Goal: Transaction & Acquisition: Purchase product/service

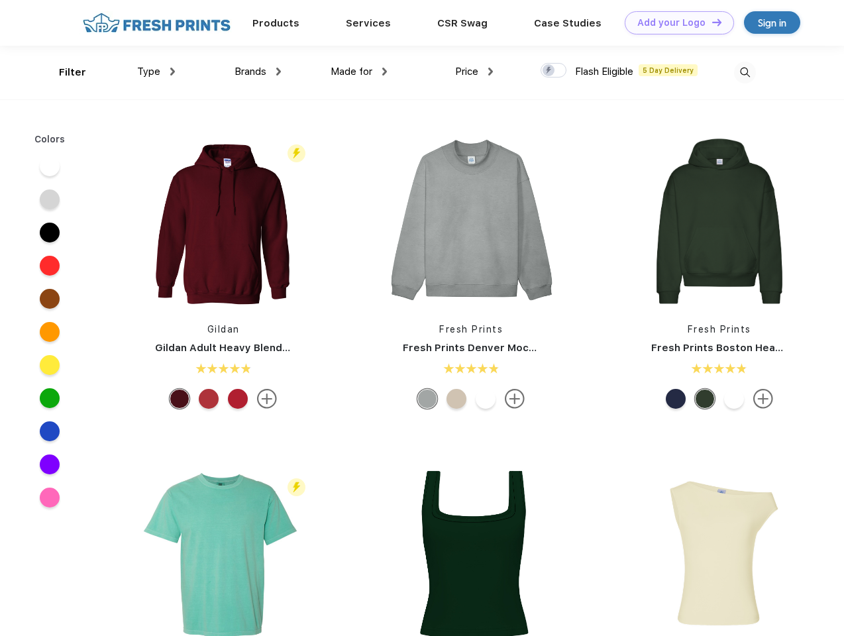
click at [675, 23] on link "Add your Logo Design Tool" at bounding box center [679, 22] width 109 height 23
click at [0, 0] on div "Design Tool" at bounding box center [0, 0] width 0 height 0
click at [711, 22] on link "Add your Logo Design Tool" at bounding box center [679, 22] width 109 height 23
click at [64, 72] on div "Filter" at bounding box center [72, 72] width 27 height 15
click at [156, 72] on span "Type" at bounding box center [148, 72] width 23 height 12
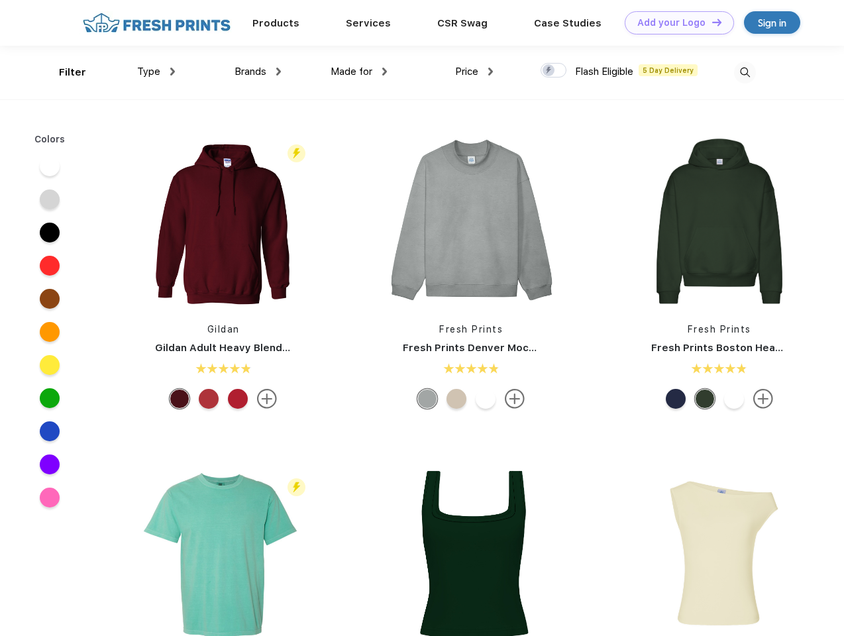
click at [258, 72] on span "Brands" at bounding box center [251, 72] width 32 height 12
click at [359, 72] on span "Made for" at bounding box center [352, 72] width 42 height 12
click at [475, 72] on span "Price" at bounding box center [466, 72] width 23 height 12
click at [554, 71] on div at bounding box center [554, 70] width 26 height 15
click at [549, 71] on input "checkbox" at bounding box center [545, 66] width 9 height 9
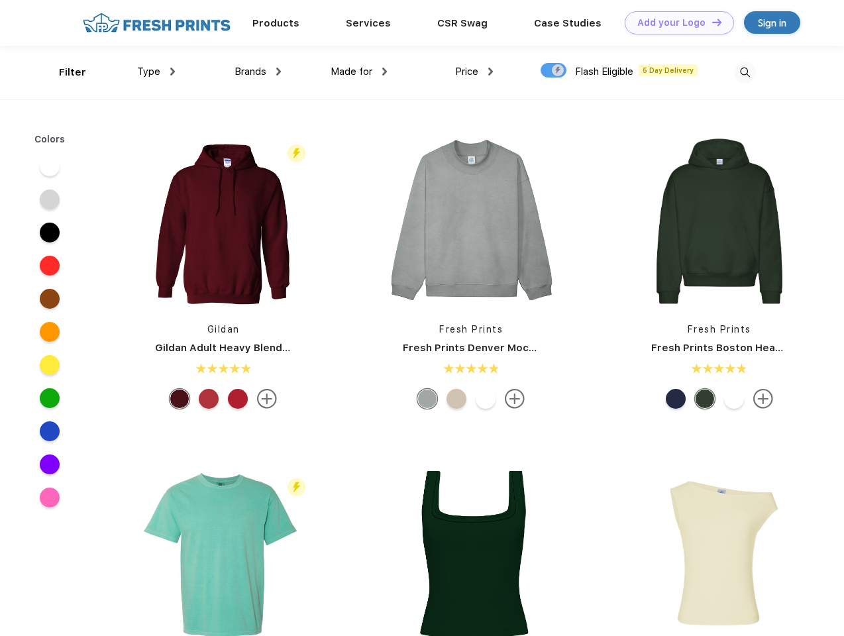
click at [745, 72] on img at bounding box center [745, 73] width 22 height 22
